Goal: Check status: Check status

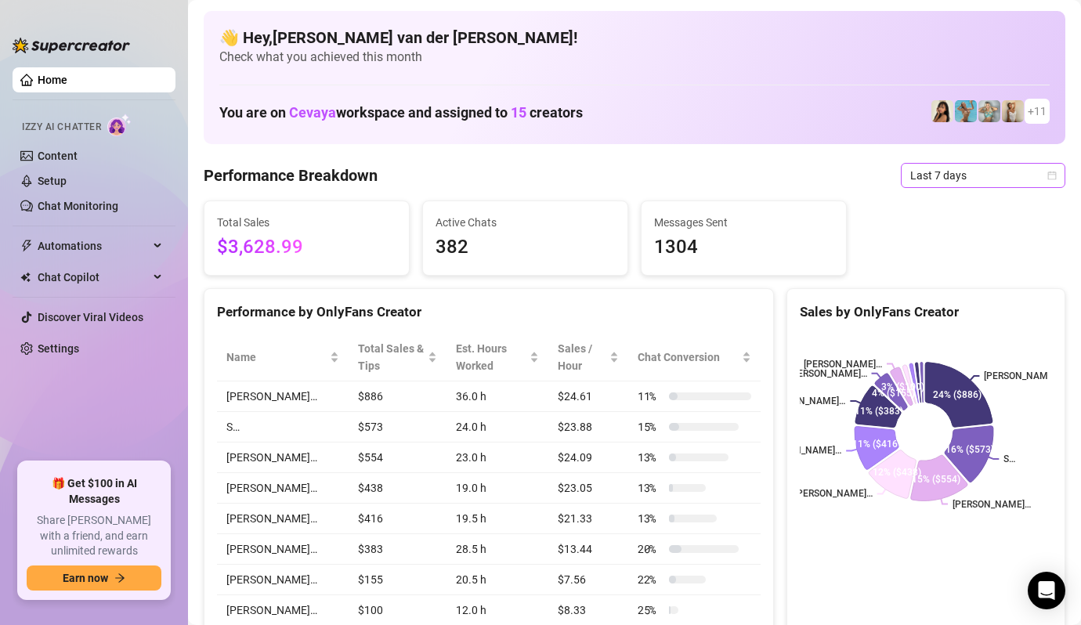
click at [1047, 174] on icon "calendar" at bounding box center [1051, 175] width 9 height 9
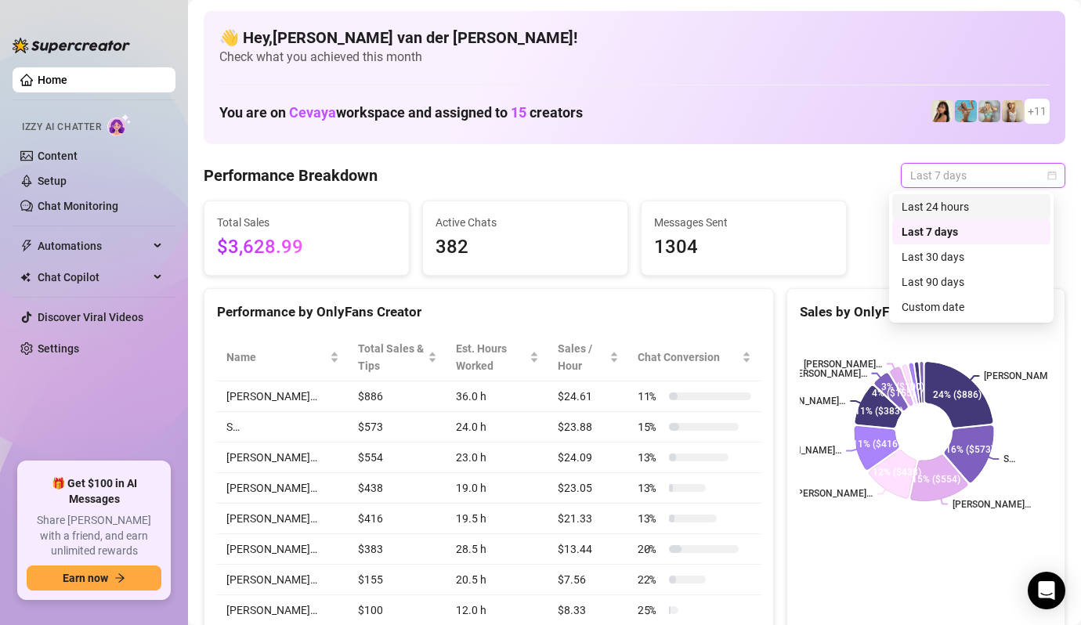
click at [968, 207] on div "Last 24 hours" at bounding box center [970, 206] width 139 height 17
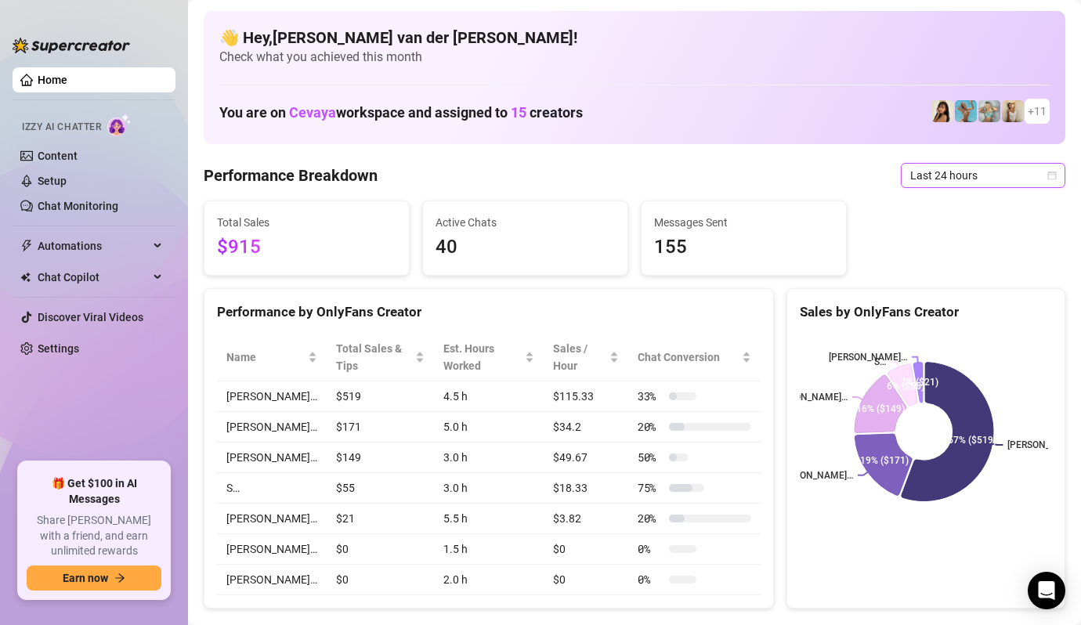
click at [1047, 177] on icon "calendar" at bounding box center [1051, 175] width 9 height 9
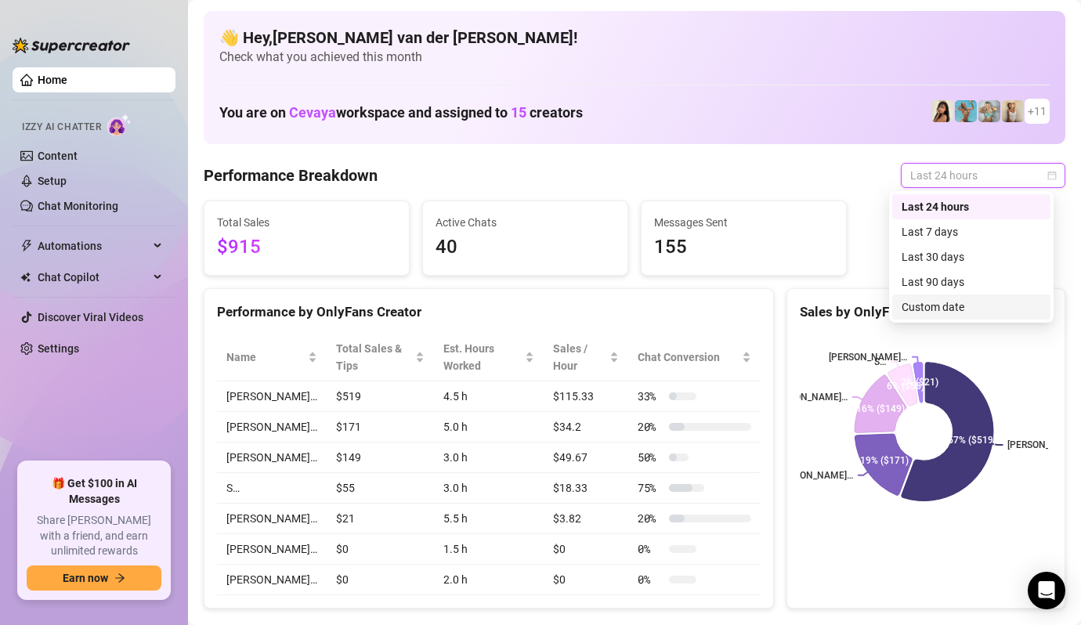
click at [968, 305] on div "Custom date" at bounding box center [970, 306] width 139 height 17
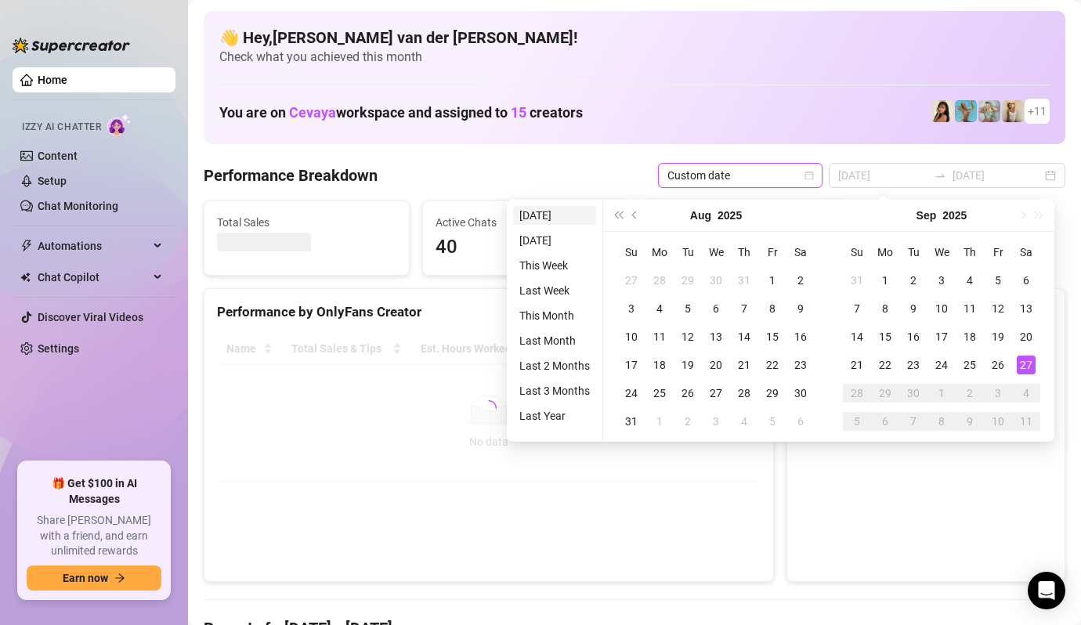
type input "[DATE]"
click at [541, 208] on li "[DATE]" at bounding box center [554, 215] width 83 height 19
type input "[DATE]"
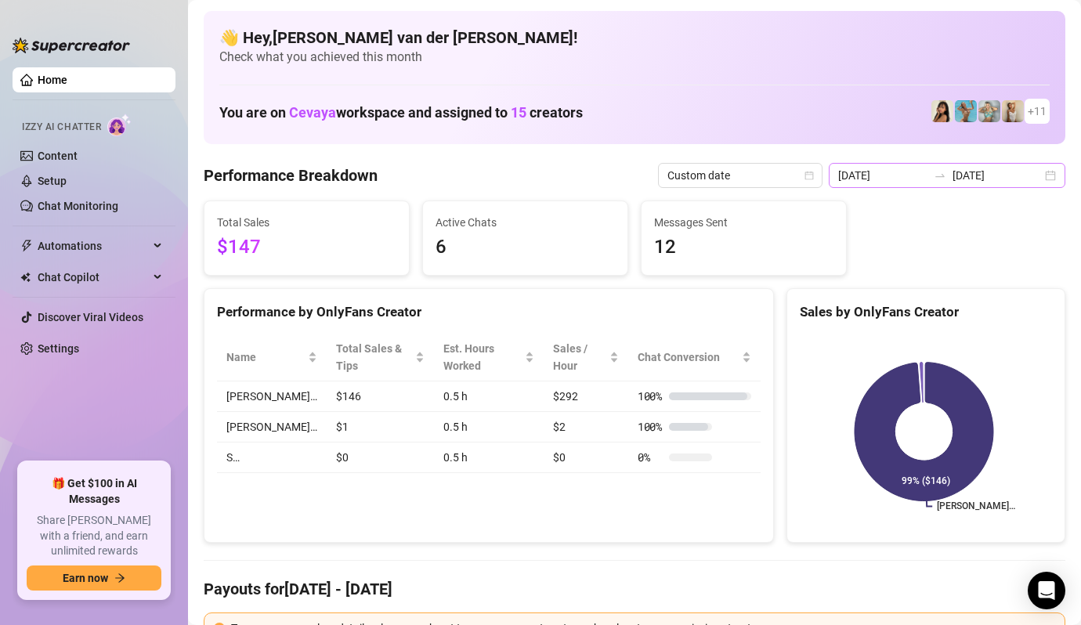
click at [1038, 173] on div "[DATE] [DATE]" at bounding box center [947, 175] width 237 height 25
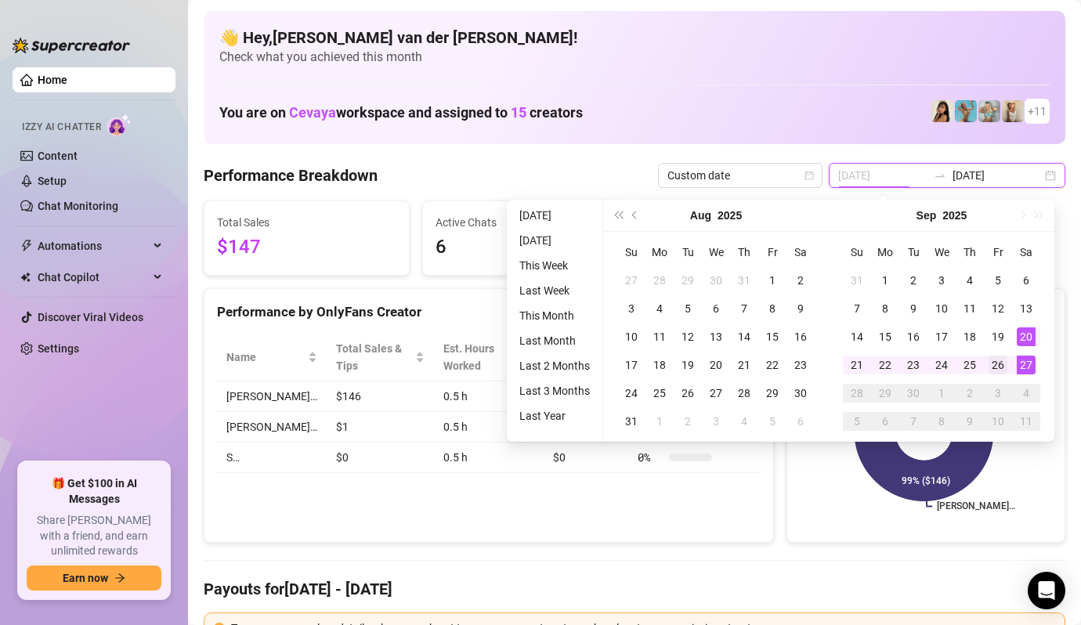
type input "[DATE]"
click at [994, 365] on div "26" at bounding box center [997, 365] width 19 height 19
click at [995, 365] on div "26" at bounding box center [997, 365] width 19 height 19
type input "[DATE]"
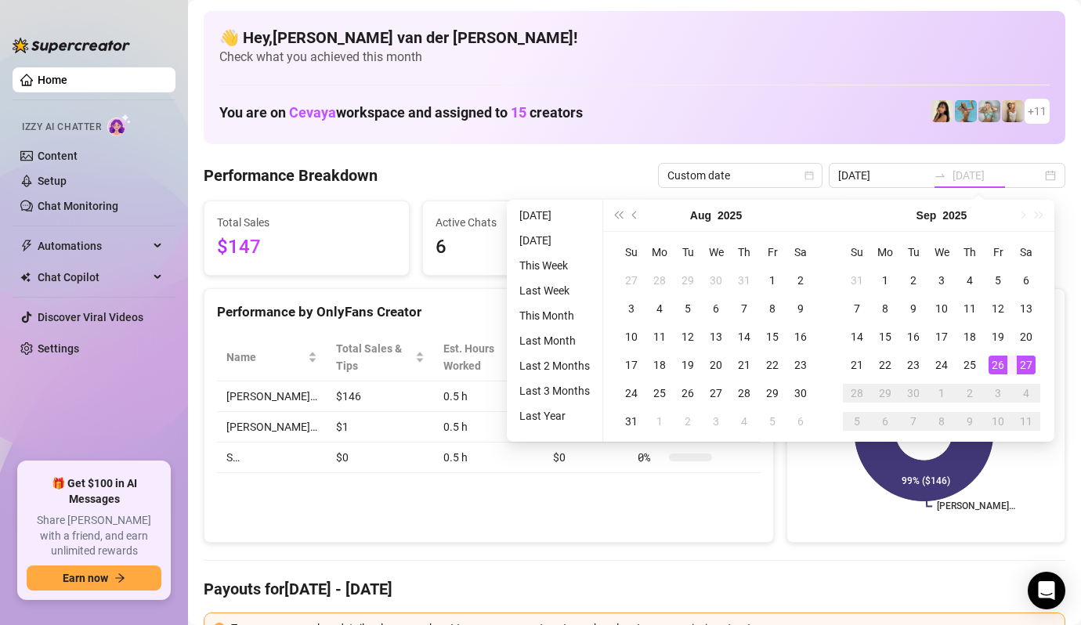
type input "[DATE]"
